Goal: Task Accomplishment & Management: Complete application form

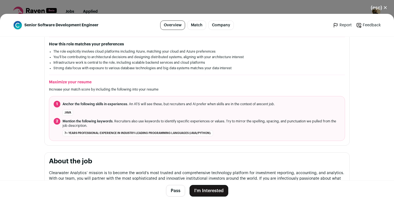
scroll to position [156, 0]
click at [208, 192] on button "I'm Interested" at bounding box center [208, 191] width 39 height 12
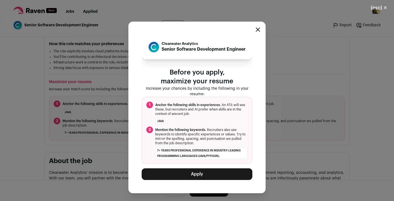
click at [205, 173] on button "Apply" at bounding box center [197, 174] width 111 height 12
